Goal: Navigation & Orientation: Find specific page/section

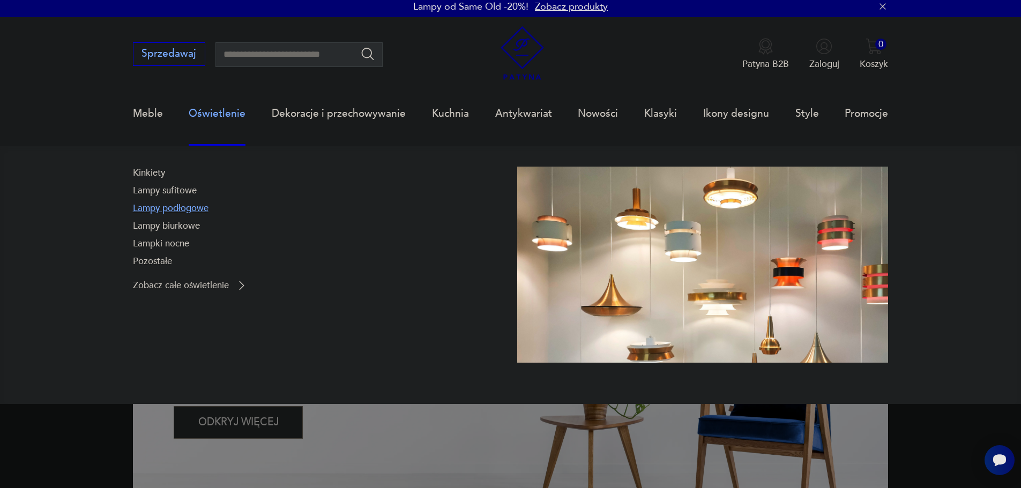
click at [190, 211] on link "Lampy podłogowe" at bounding box center [171, 208] width 76 height 13
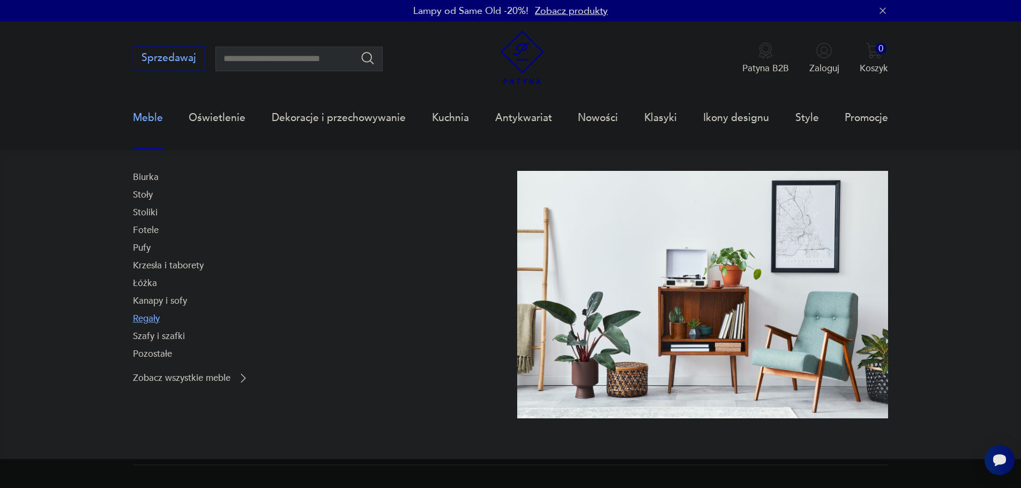
click at [152, 320] on link "Regały" at bounding box center [146, 319] width 27 height 13
click at [152, 116] on link "Meble" at bounding box center [148, 117] width 30 height 49
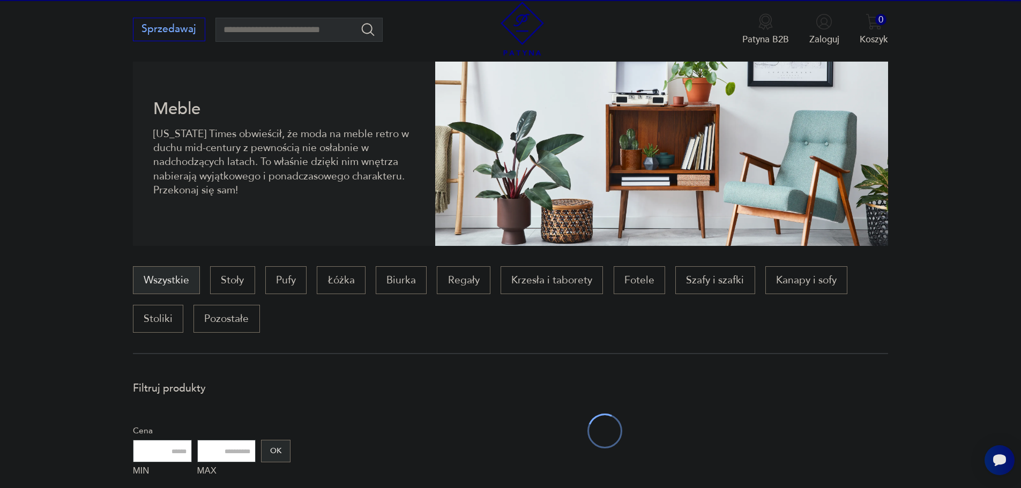
scroll to position [143, 0]
